Goal: Task Accomplishment & Management: Use online tool/utility

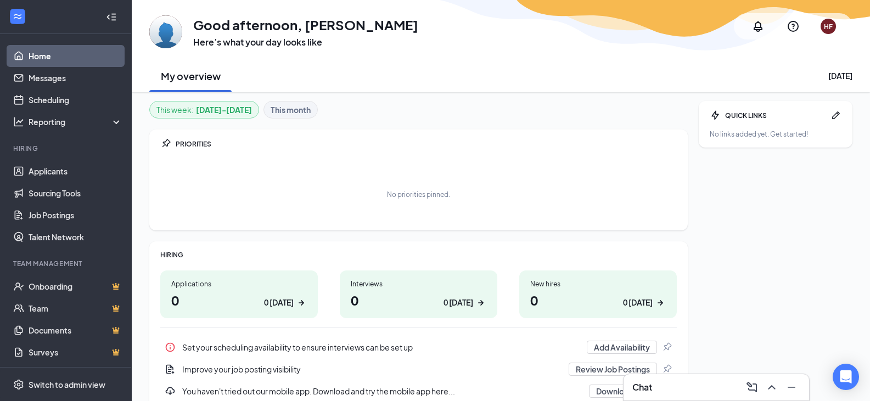
click at [209, 294] on h1 "0 0 [DATE]" at bounding box center [239, 300] width 136 height 19
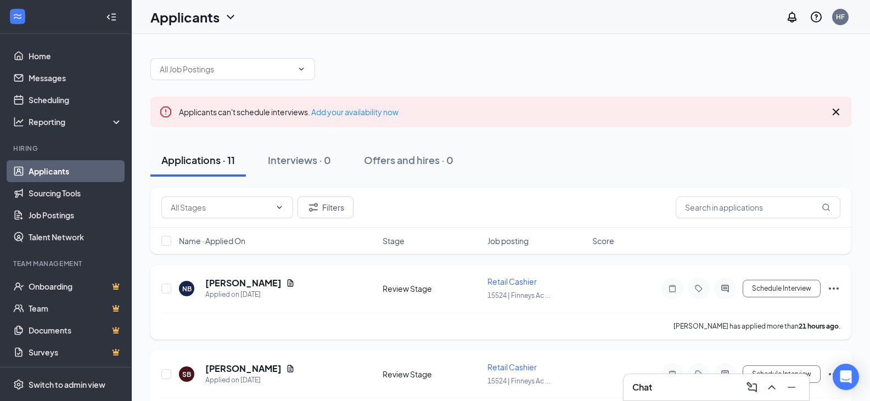
click at [833, 289] on icon "Ellipses" at bounding box center [834, 289] width 10 height 2
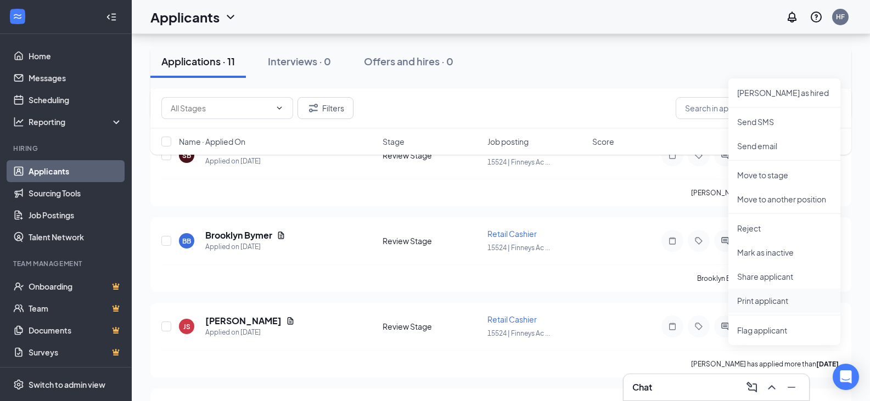
scroll to position [220, 0]
click at [767, 298] on p "Print applicant" at bounding box center [784, 300] width 94 height 11
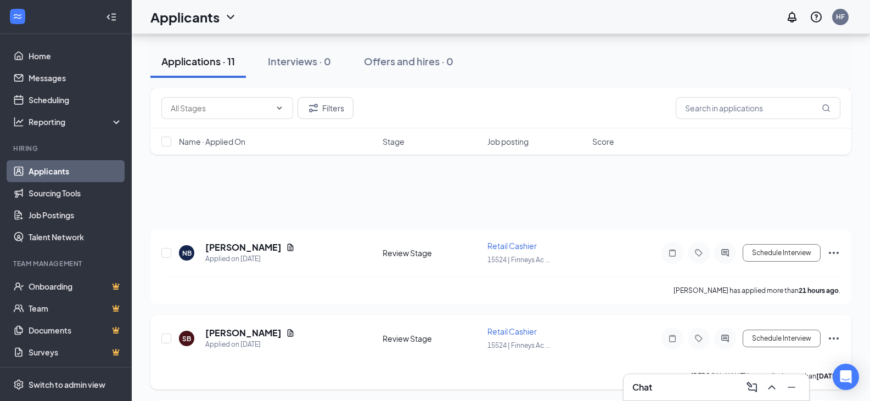
scroll to position [110, 0]
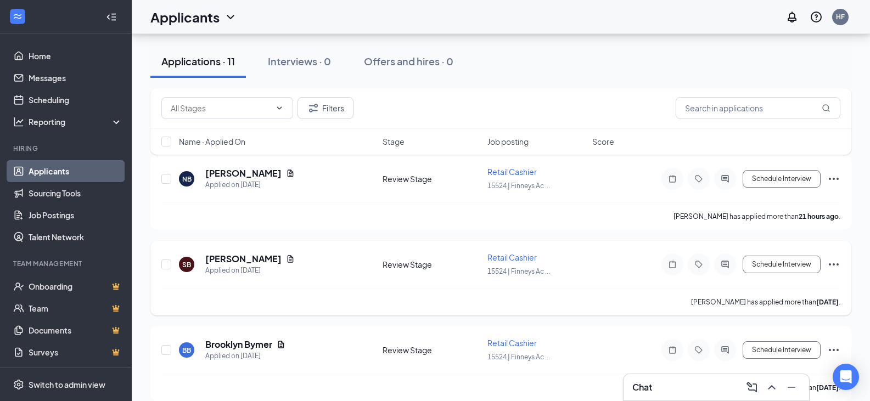
click at [837, 262] on icon "Ellipses" at bounding box center [833, 264] width 13 height 13
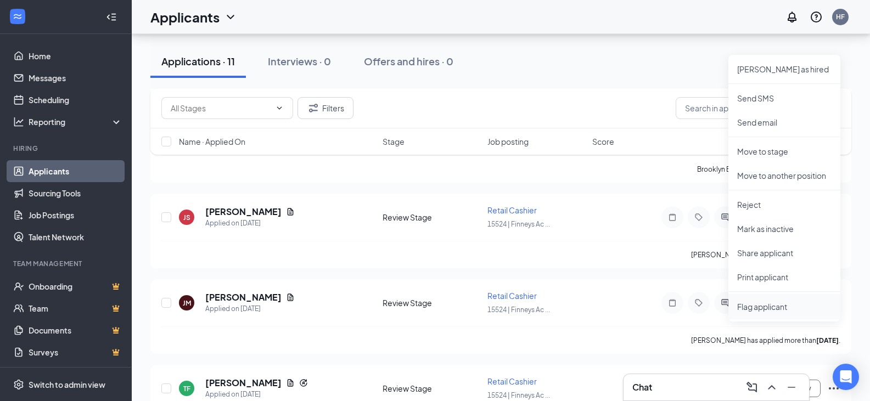
scroll to position [329, 0]
click at [776, 278] on p "Print applicant" at bounding box center [784, 276] width 94 height 11
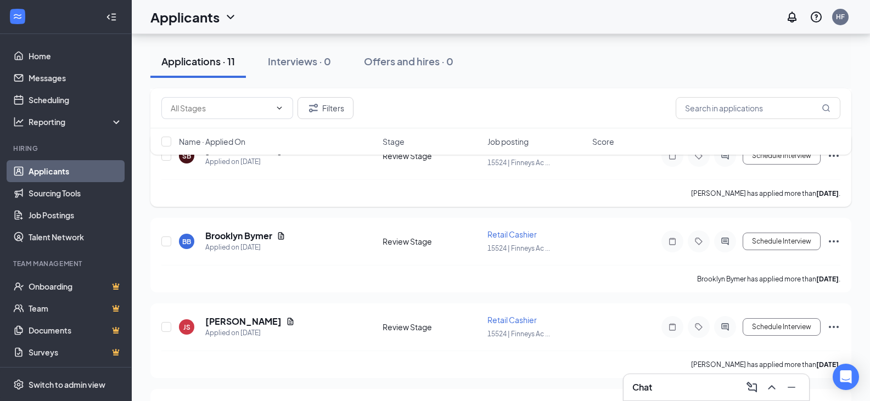
scroll to position [220, 0]
click at [832, 237] on icon "Ellipses" at bounding box center [833, 240] width 13 height 13
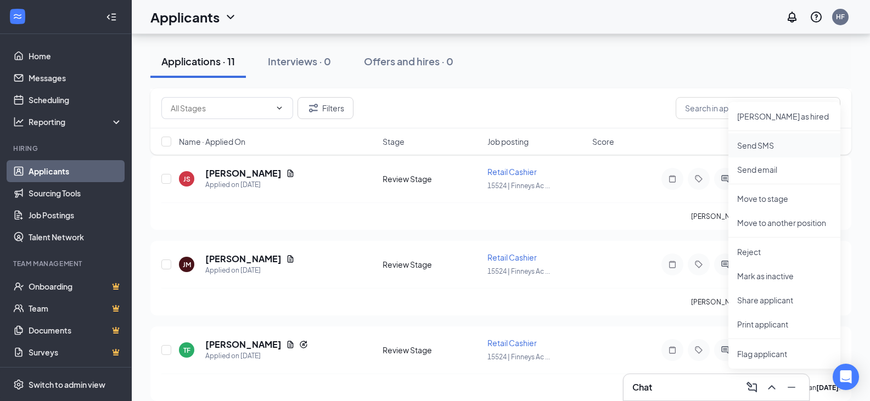
scroll to position [439, 0]
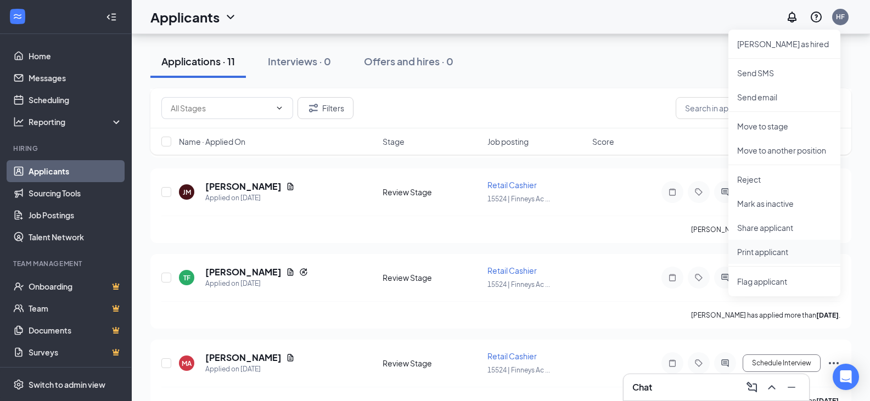
click at [776, 253] on p "Print applicant" at bounding box center [784, 251] width 94 height 11
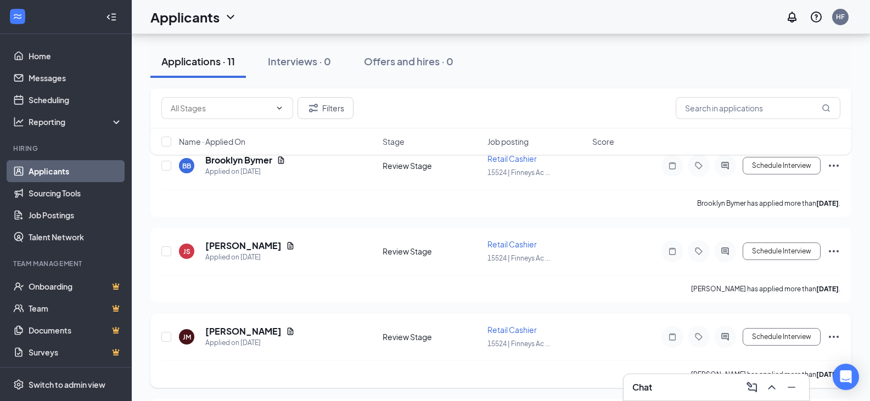
scroll to position [274, 0]
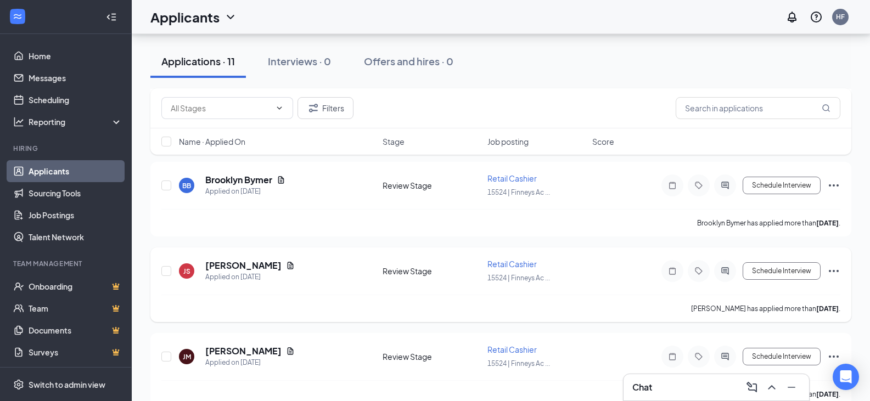
click at [838, 268] on icon "Ellipses" at bounding box center [833, 271] width 13 height 13
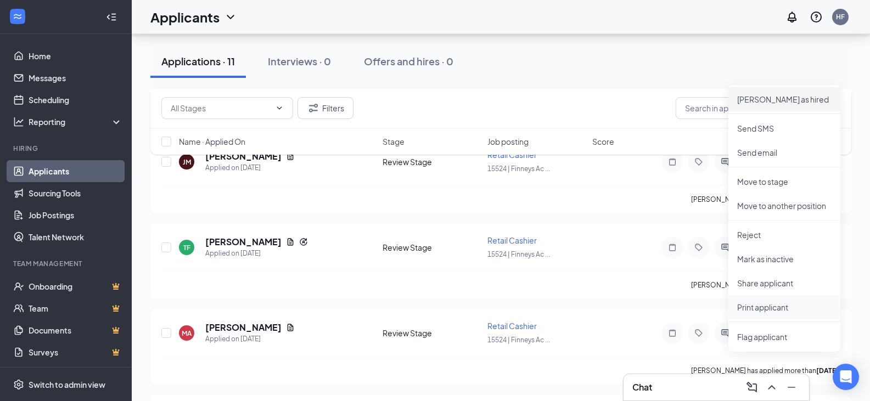
scroll to position [494, 0]
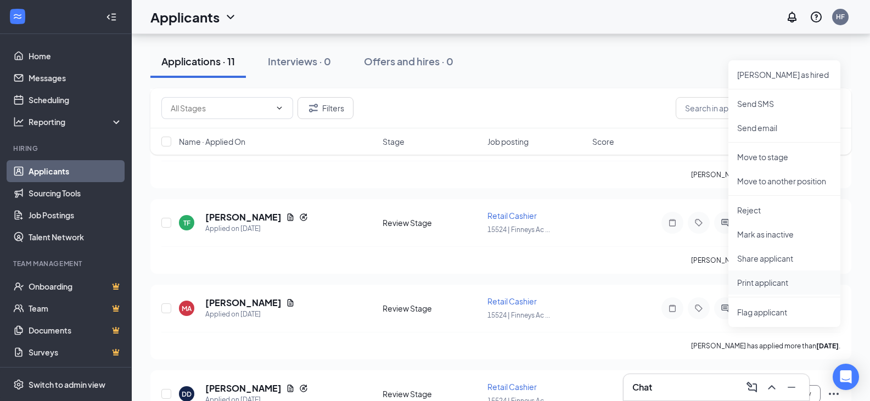
click at [760, 281] on p "Print applicant" at bounding box center [784, 282] width 94 height 11
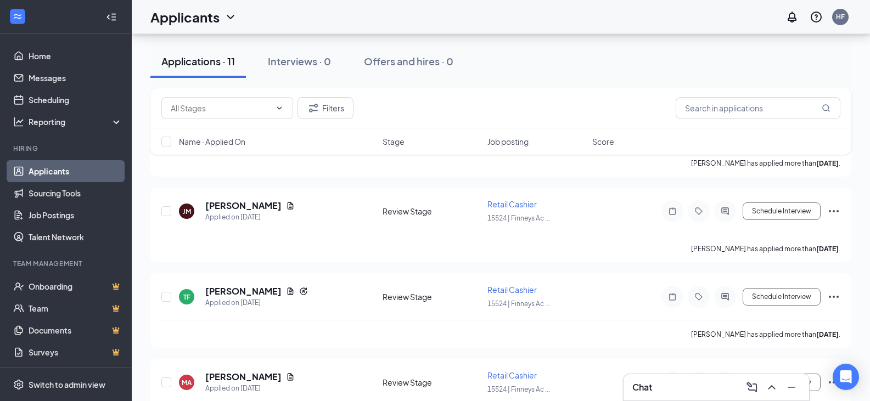
scroll to position [439, 0]
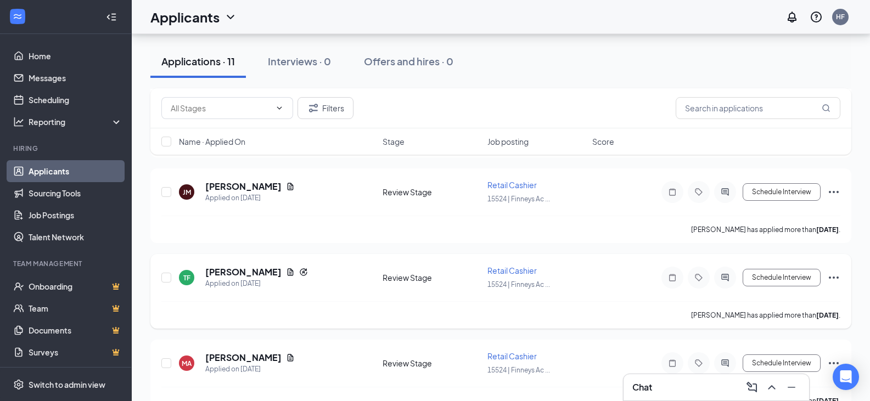
click at [834, 276] on icon "Ellipses" at bounding box center [833, 277] width 13 height 13
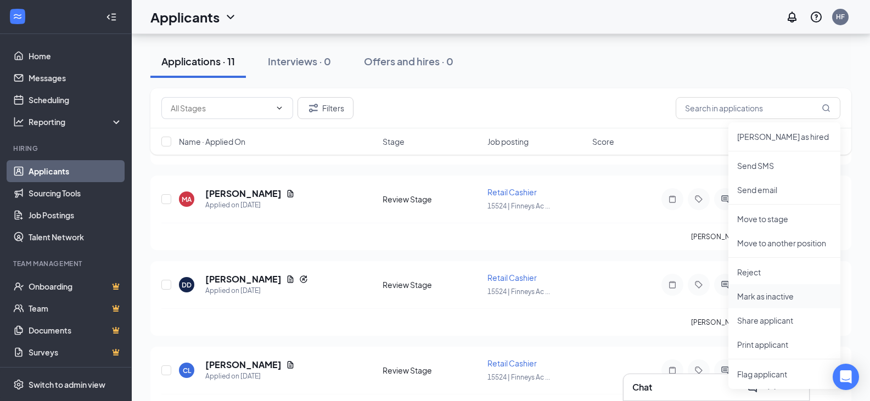
scroll to position [604, 0]
click at [760, 344] on p "Print applicant" at bounding box center [784, 344] width 94 height 11
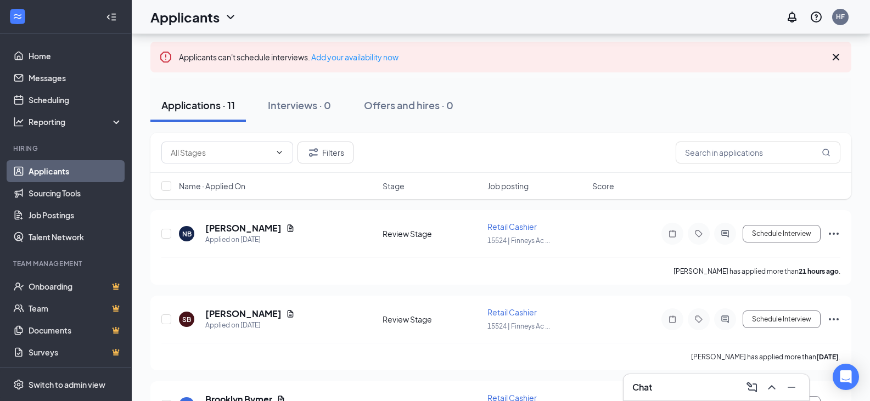
scroll to position [0, 0]
